Goal: Contribute content

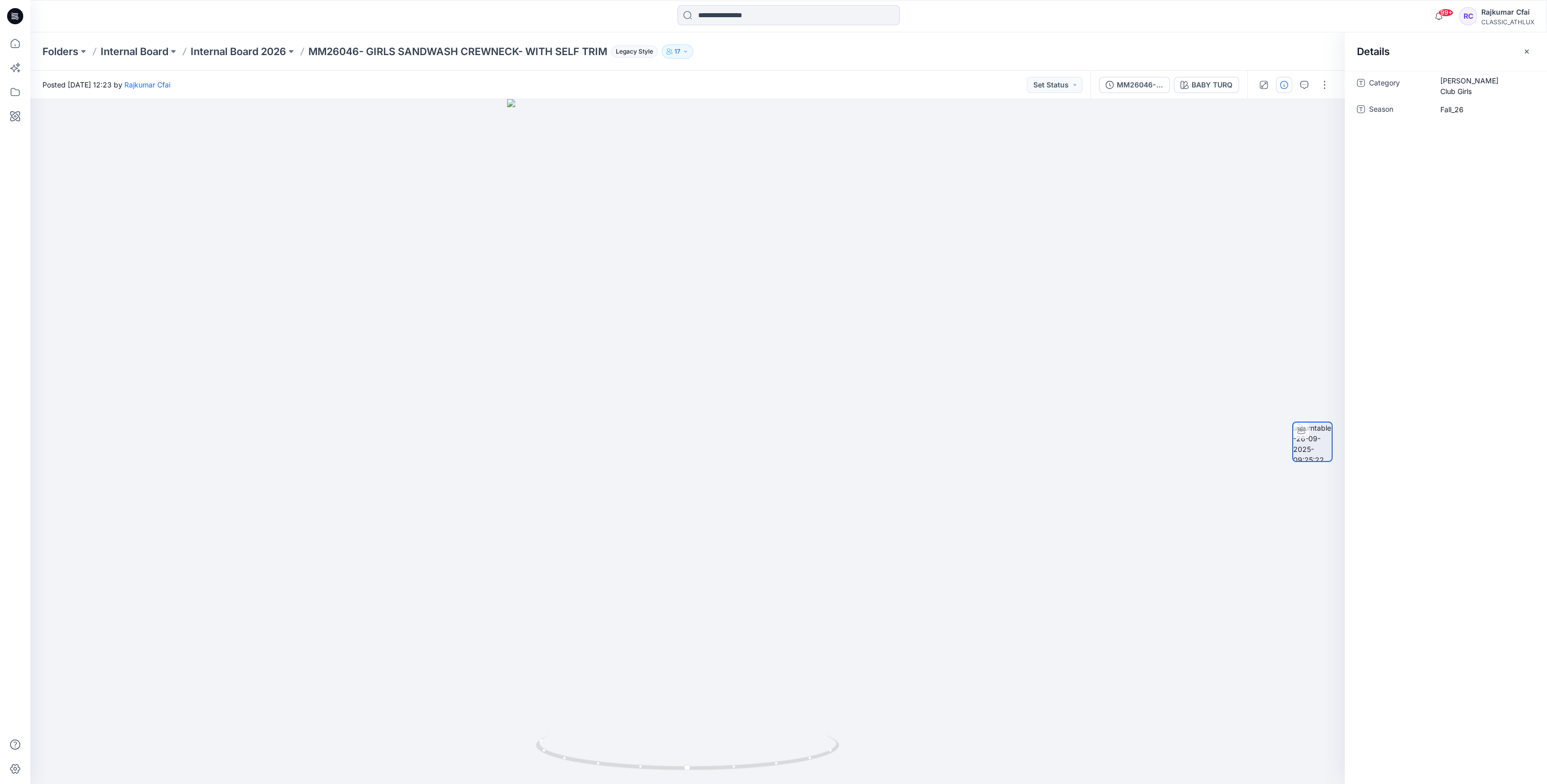
click at [16, 16] on icon at bounding box center [15, 16] width 16 height 16
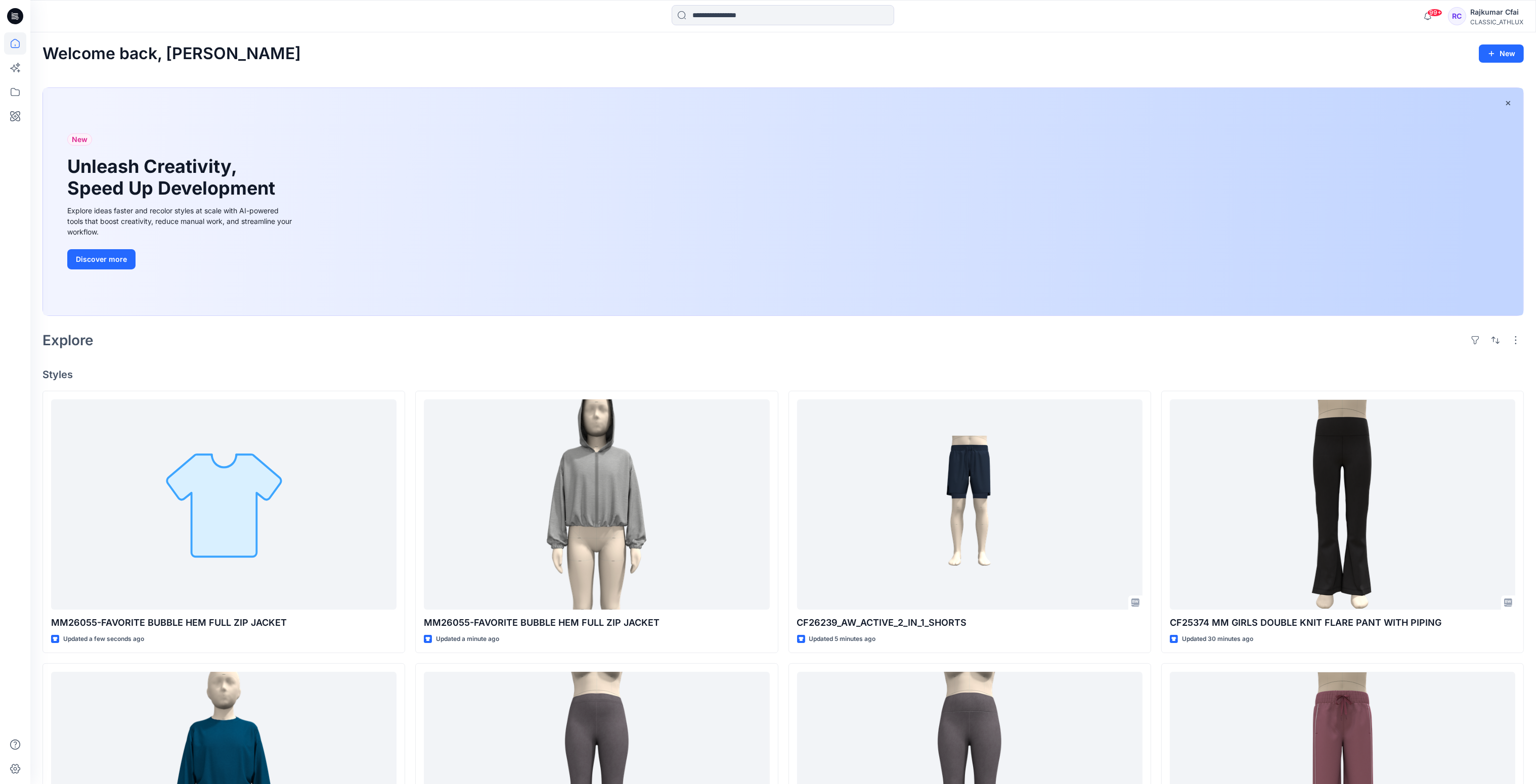
click at [383, 365] on div "Welcome back, Rajkumar New New Unleash Creativity, Speed Up Development Explore…" at bounding box center [783, 639] width 1506 height 1214
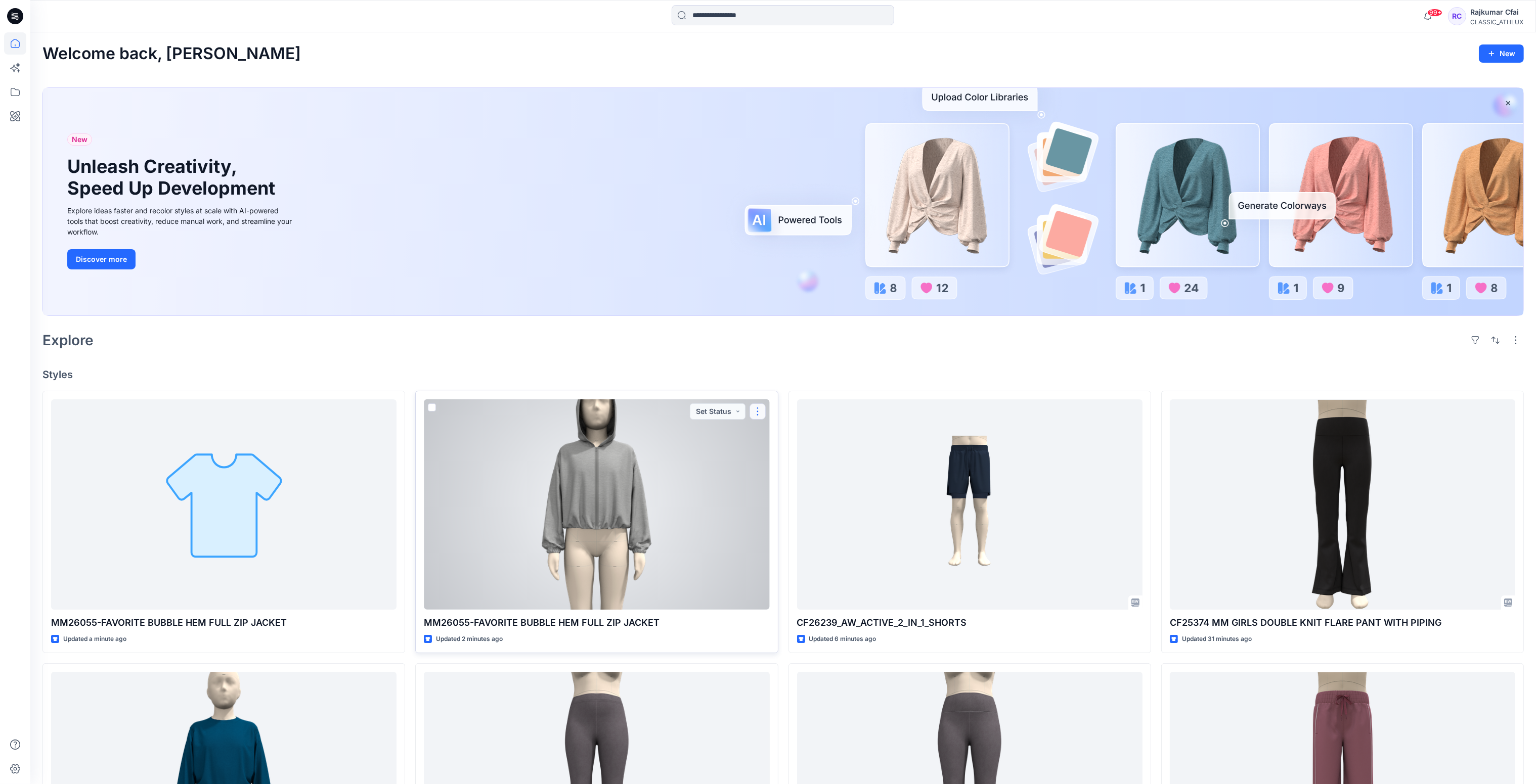
click at [752, 407] on button "button" at bounding box center [757, 411] width 16 height 16
click at [787, 435] on button "Edit" at bounding box center [806, 435] width 109 height 18
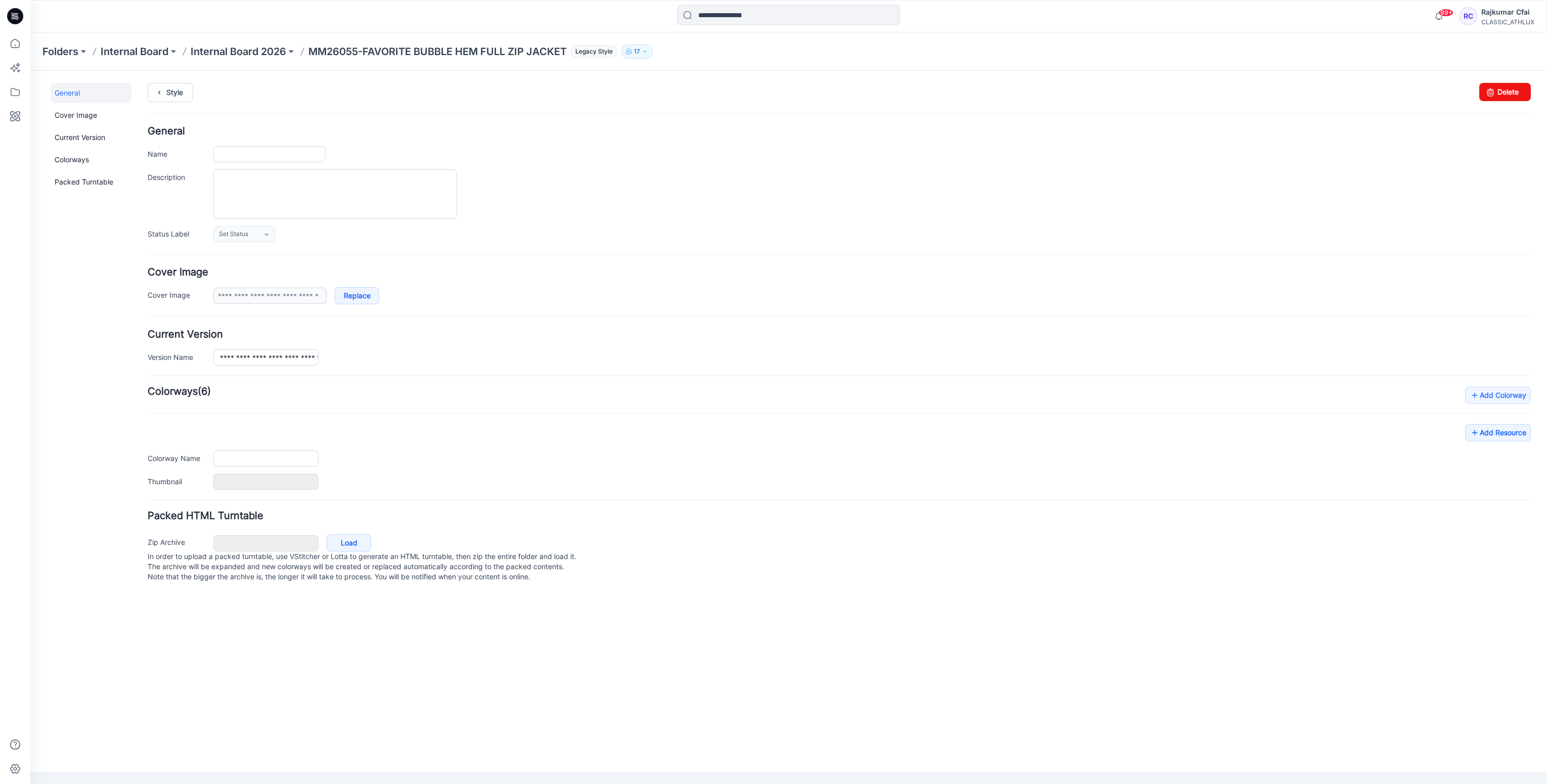
type input "**********"
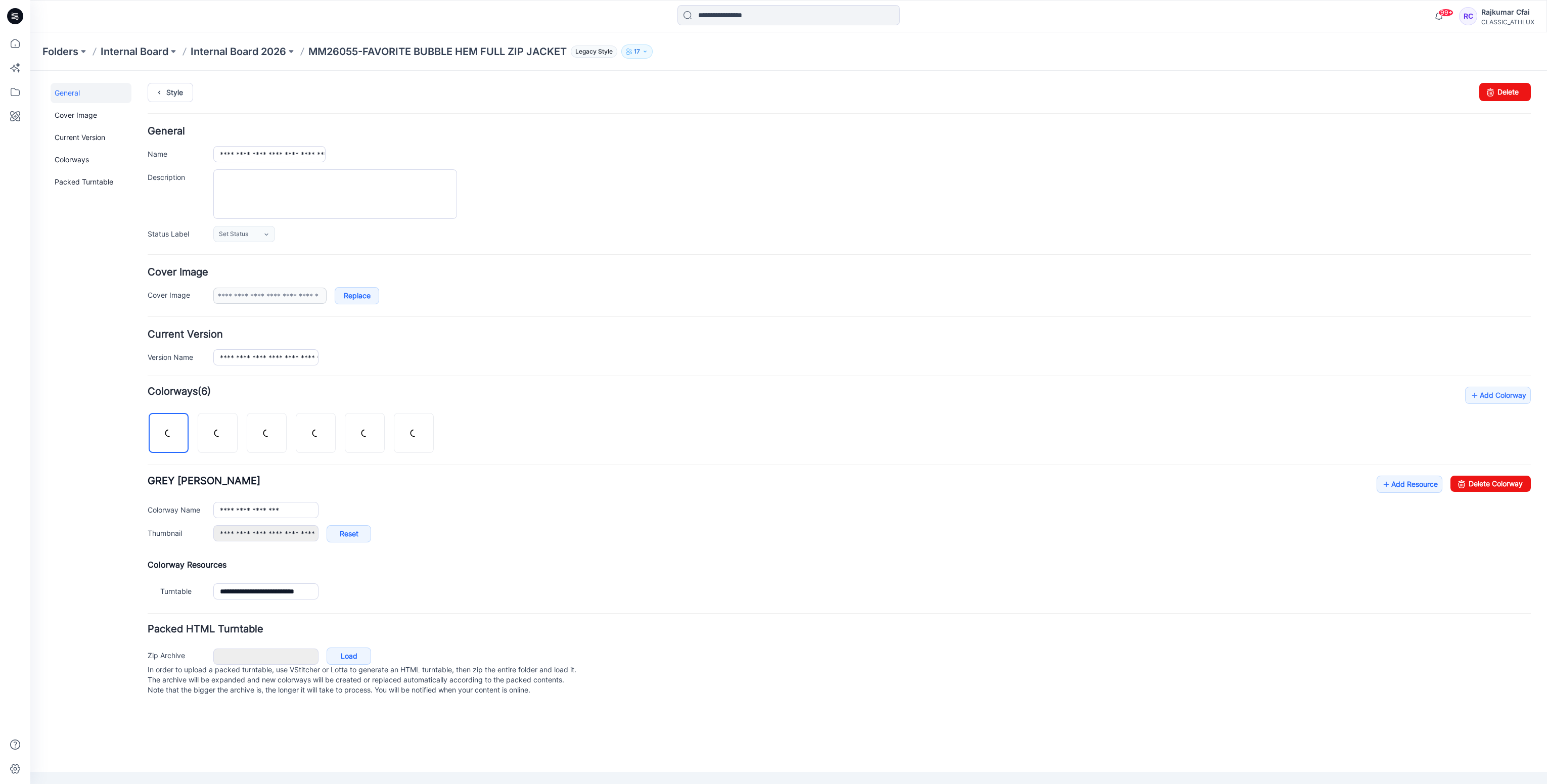
click at [1509, 109] on div "Style Changes Saved Delete" at bounding box center [839, 105] width 1383 height 43
click at [1513, 93] on link "Delete" at bounding box center [1505, 92] width 51 height 18
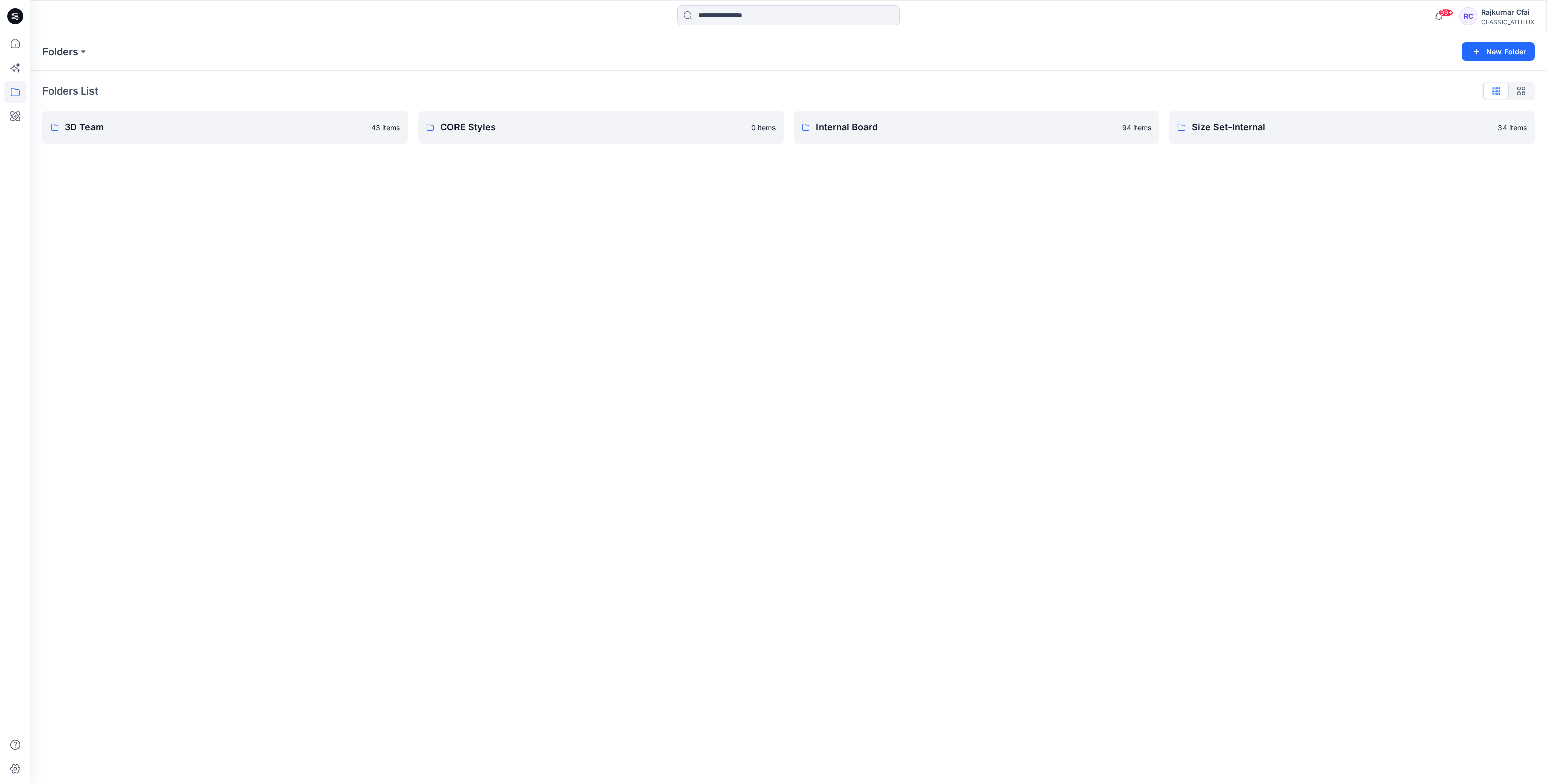
click at [12, 20] on icon at bounding box center [15, 16] width 16 height 16
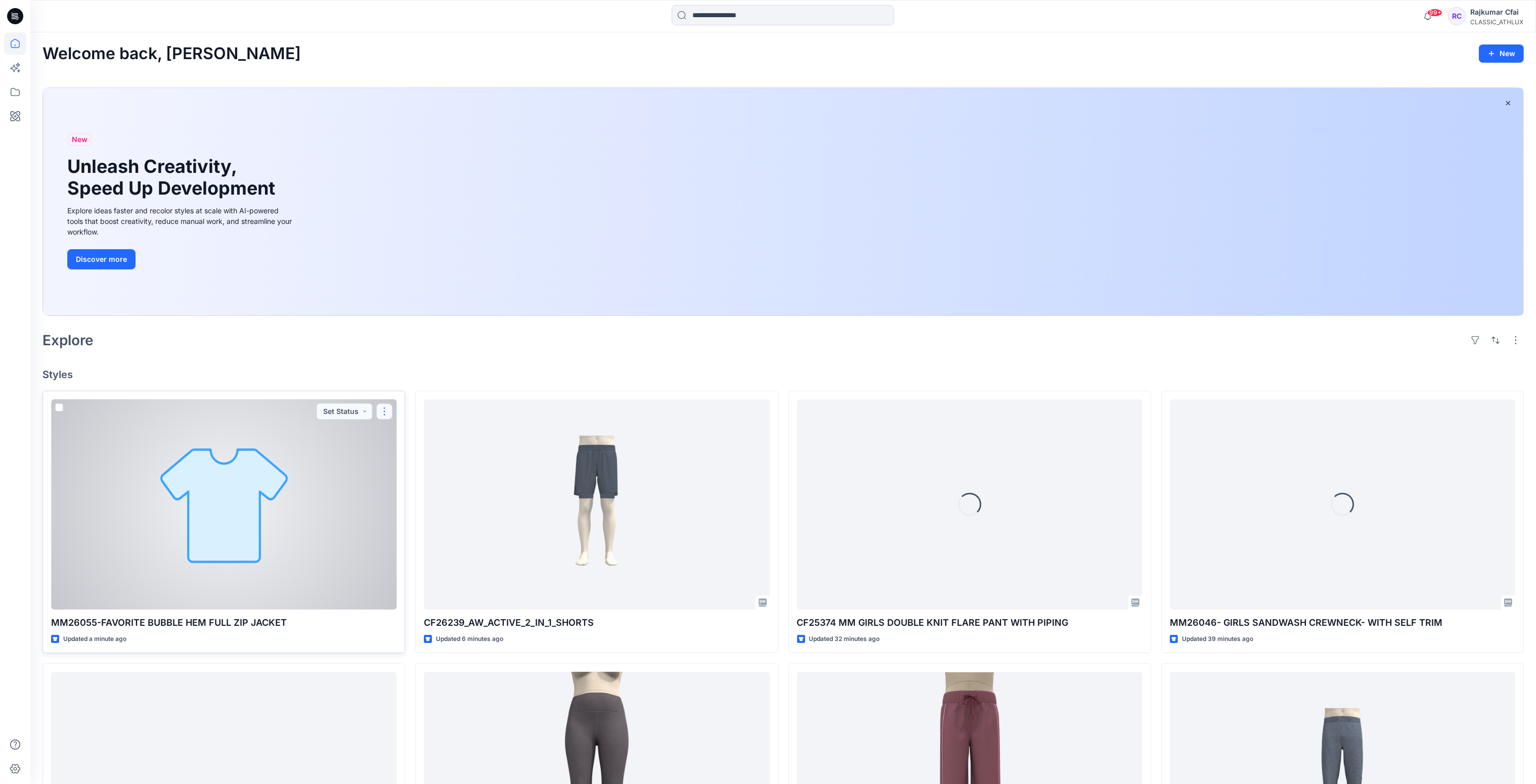
click at [387, 410] on button "button" at bounding box center [384, 411] width 16 height 16
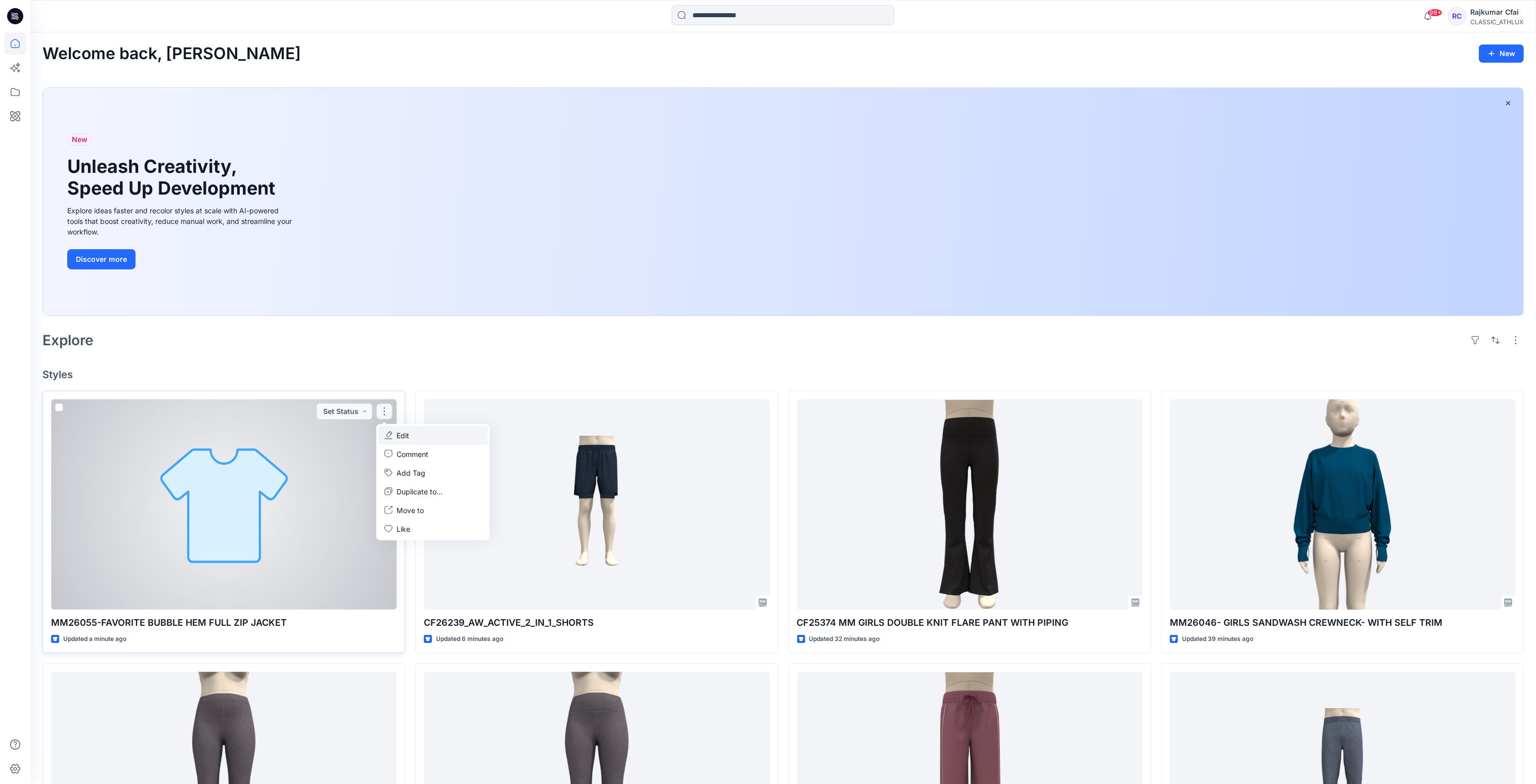
click at [417, 439] on button "Edit" at bounding box center [433, 435] width 109 height 18
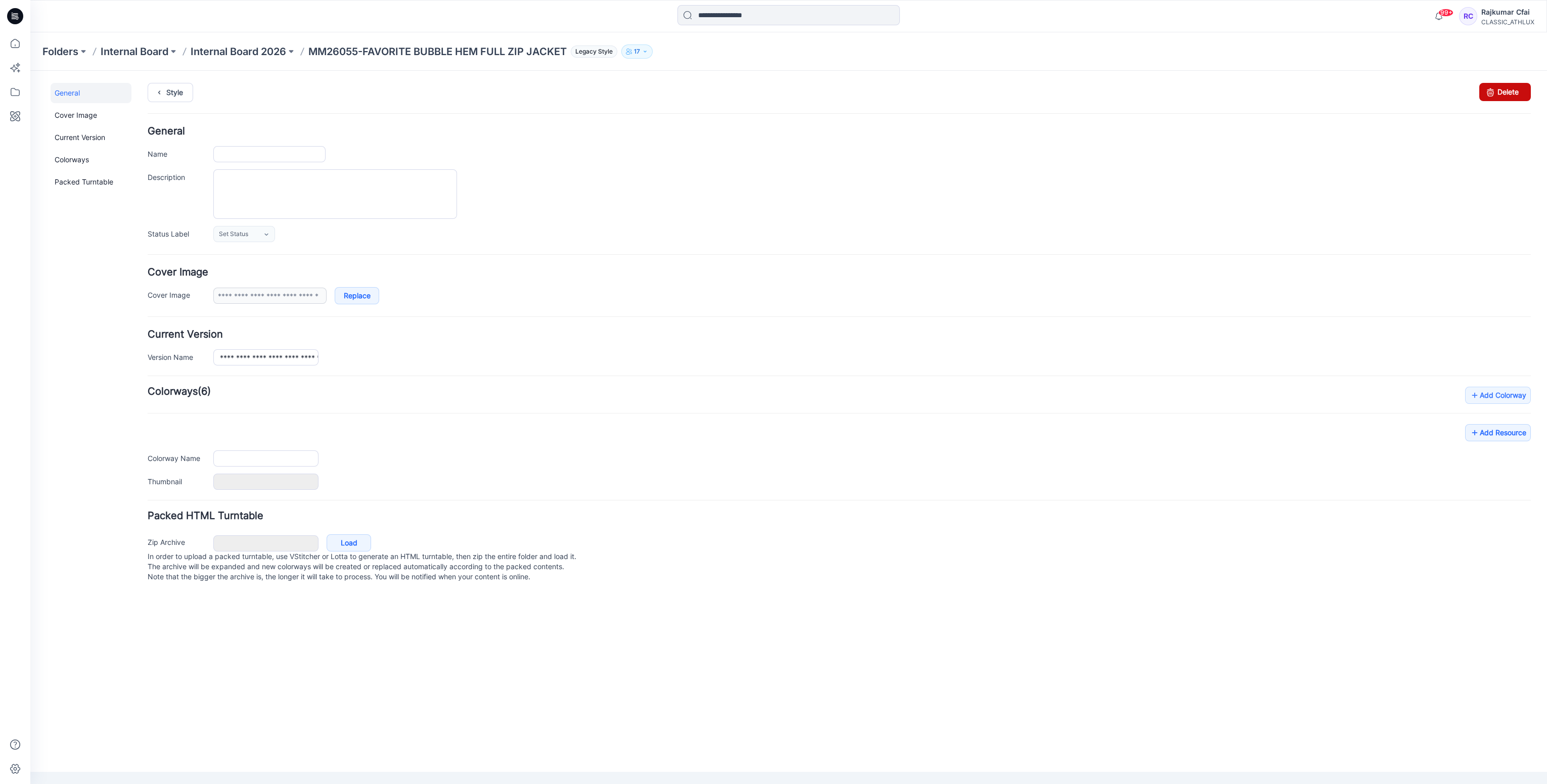
type input "**********"
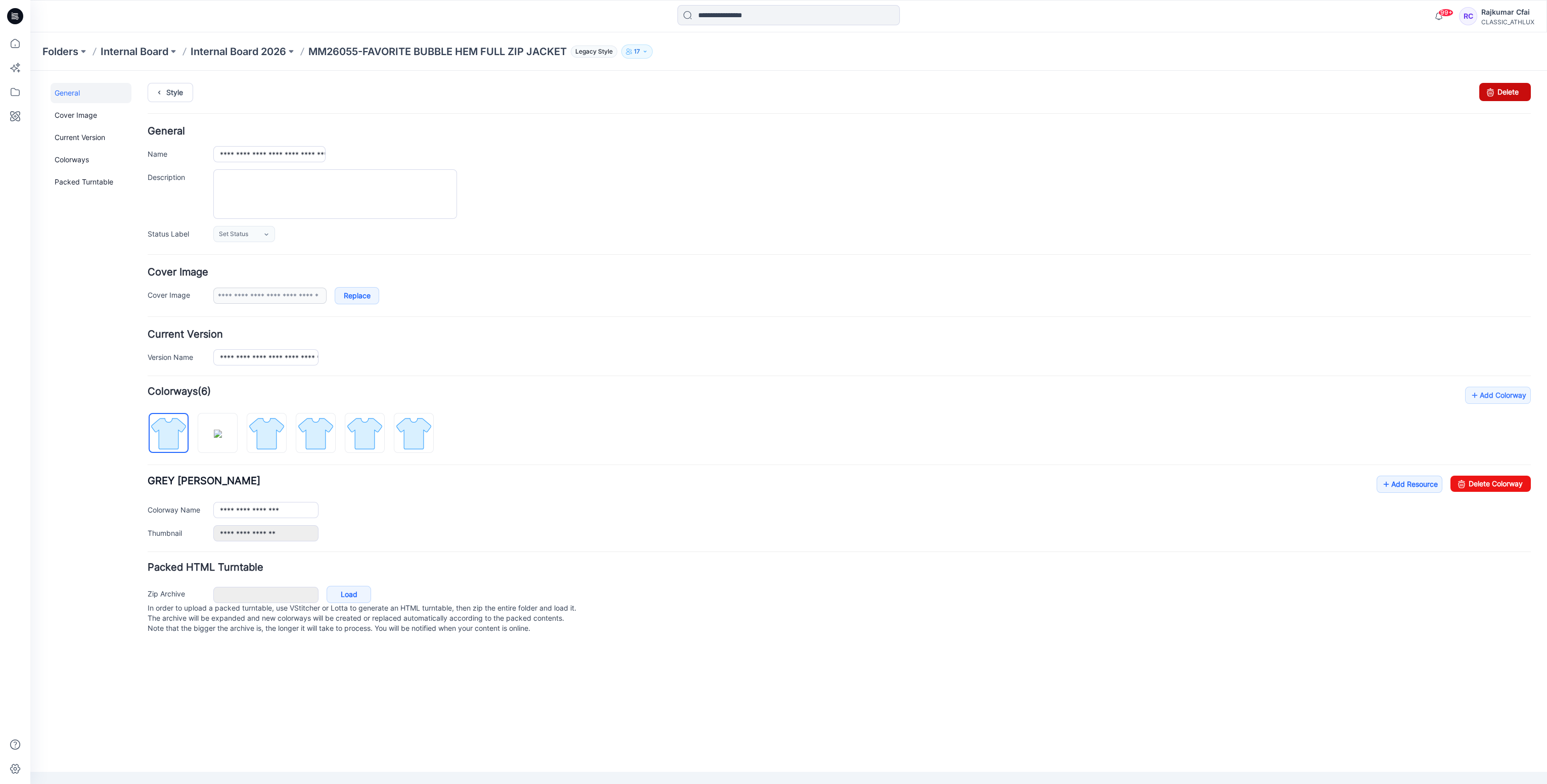
click at [1496, 91] on icon at bounding box center [1490, 92] width 14 height 18
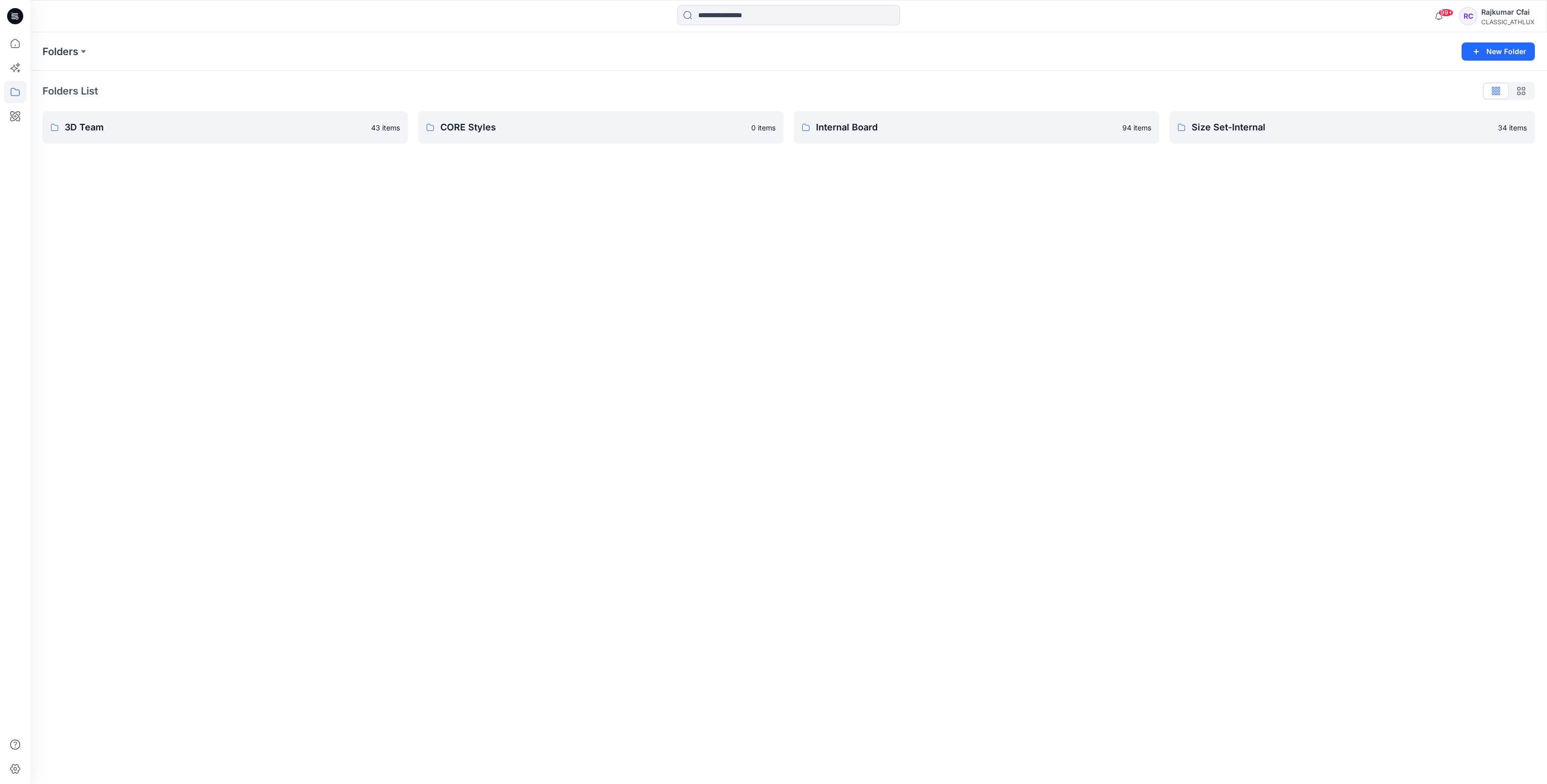
click at [14, 14] on icon at bounding box center [16, 14] width 5 height 1
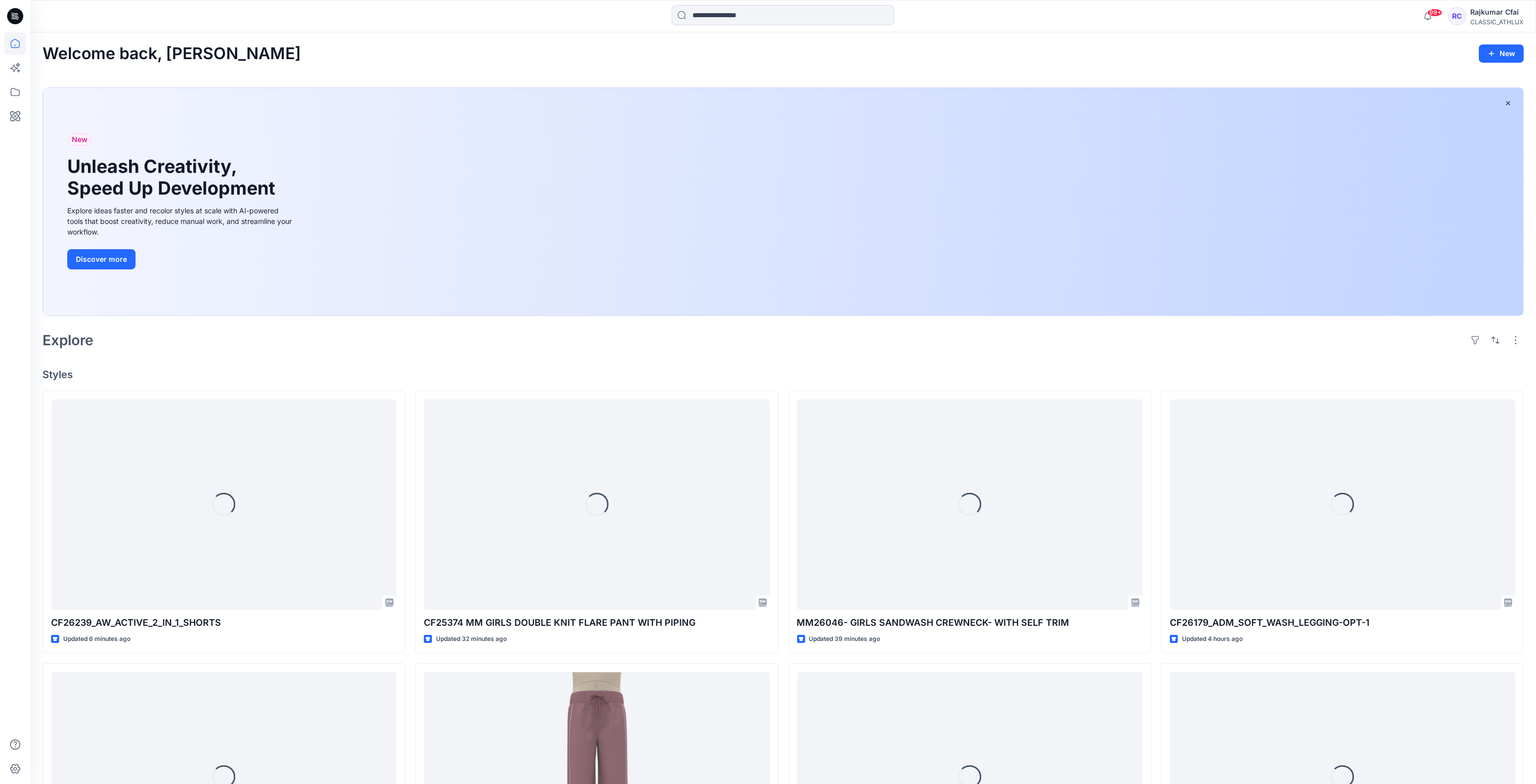
click at [915, 357] on div "Welcome back, [PERSON_NAME] New New Unleash Creativity, Speed Up Development Ex…" at bounding box center [783, 639] width 1506 height 1214
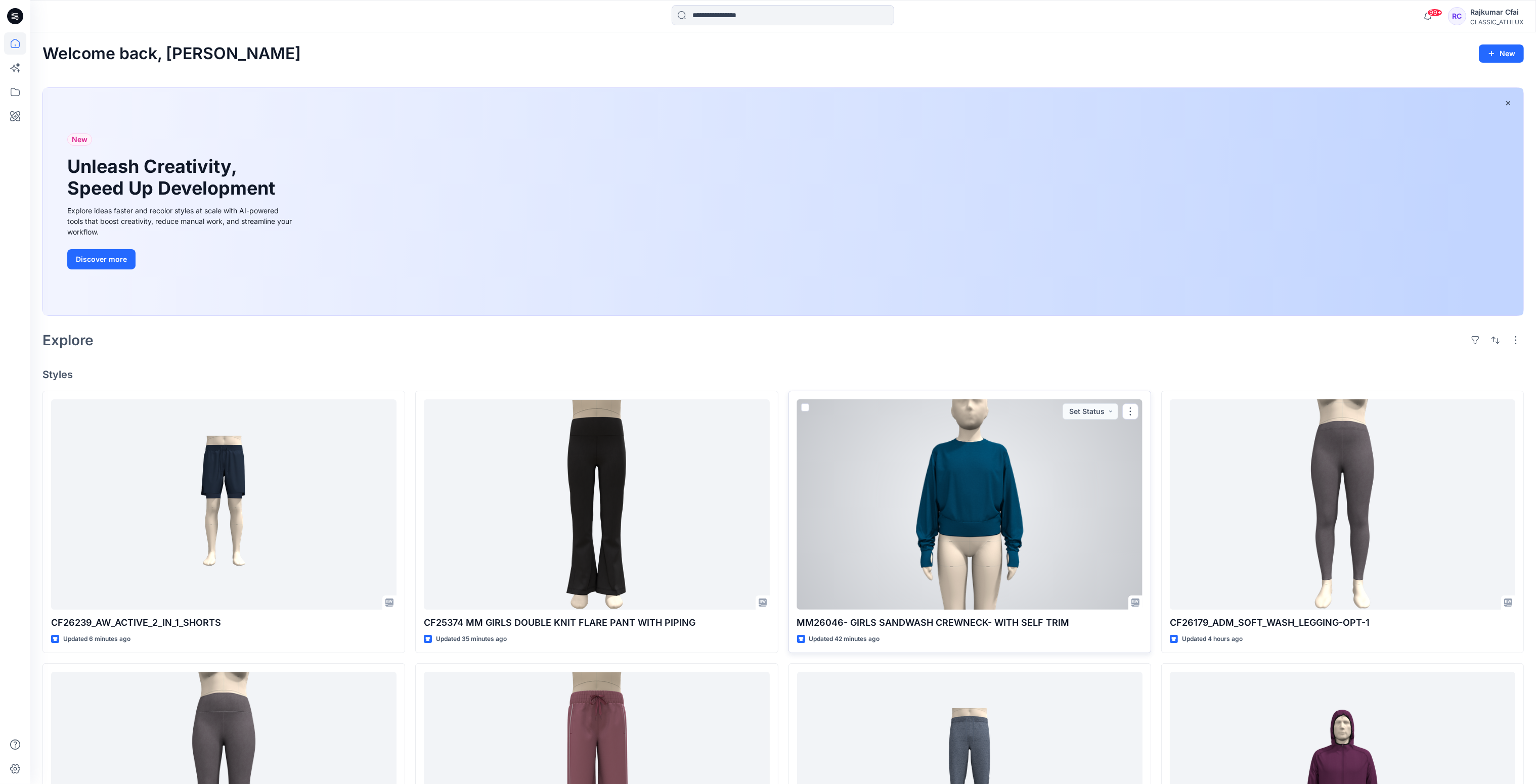
click at [893, 567] on div at bounding box center [969, 504] width 346 height 210
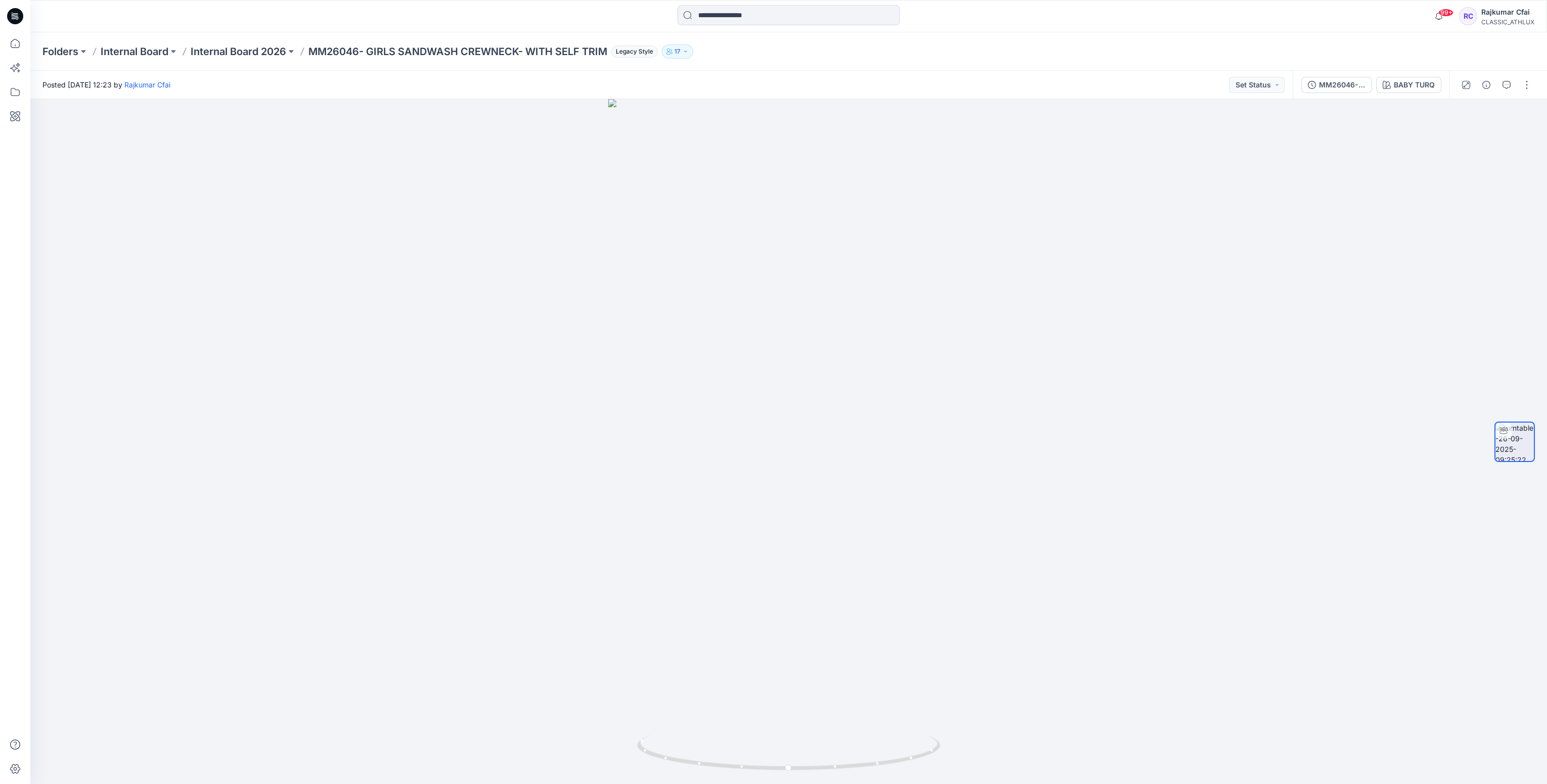
click at [10, 18] on icon at bounding box center [15, 16] width 16 height 16
